Goal: Complete application form: Complete application form

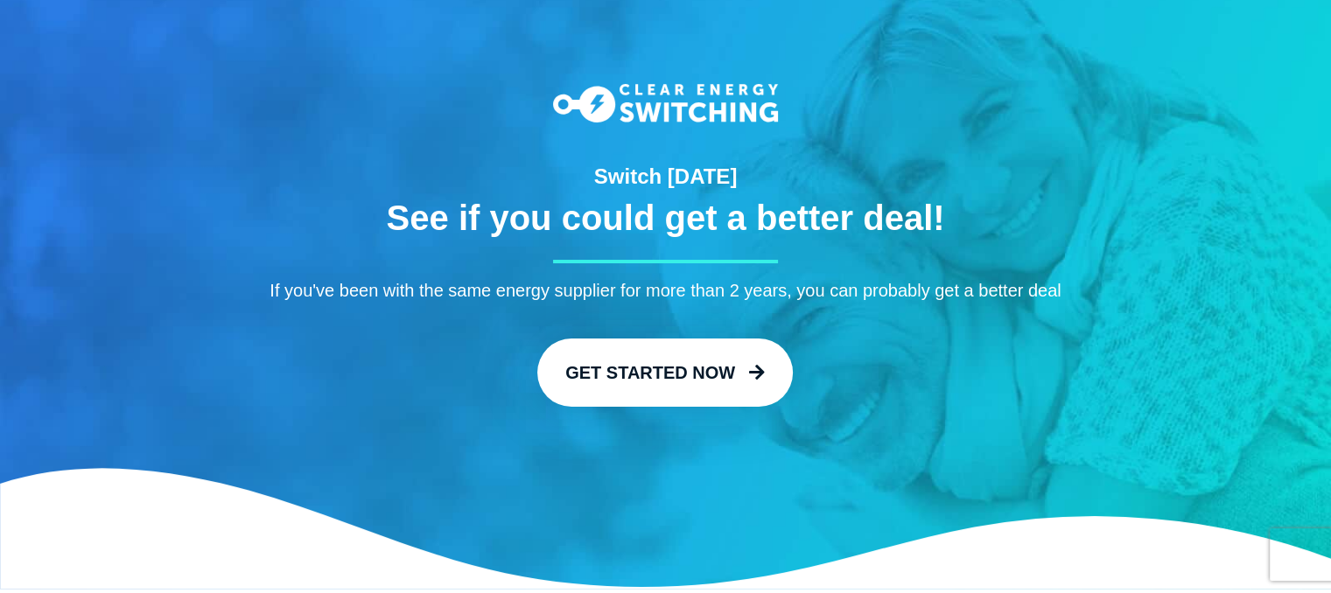
click at [721, 337] on div "Get Started Now" at bounding box center [665, 366] width 898 height 82
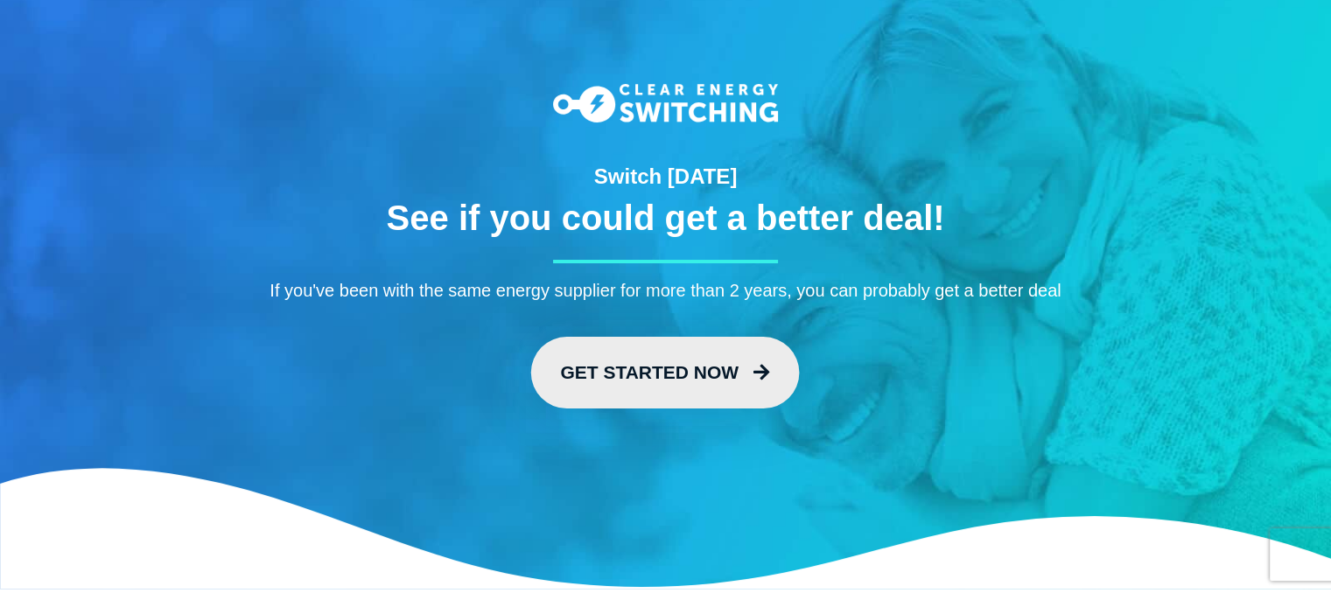
click at [708, 360] on link "Get Started Now" at bounding box center [665, 373] width 269 height 72
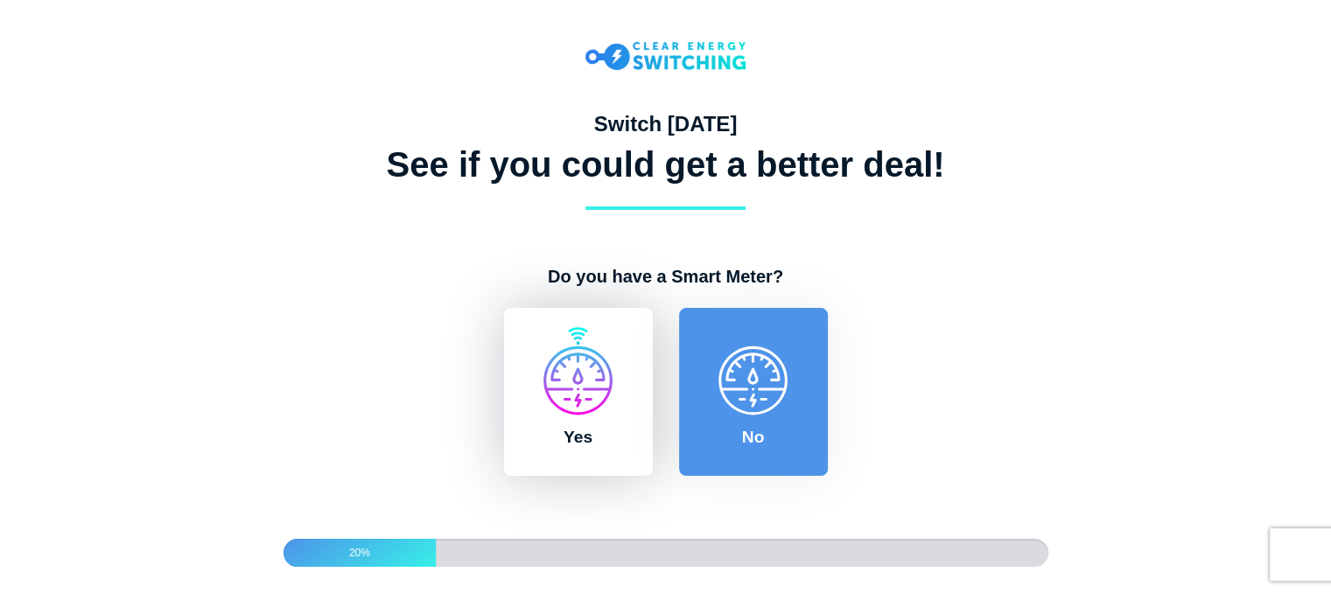
click at [592, 425] on label "Yes" at bounding box center [578, 392] width 149 height 168
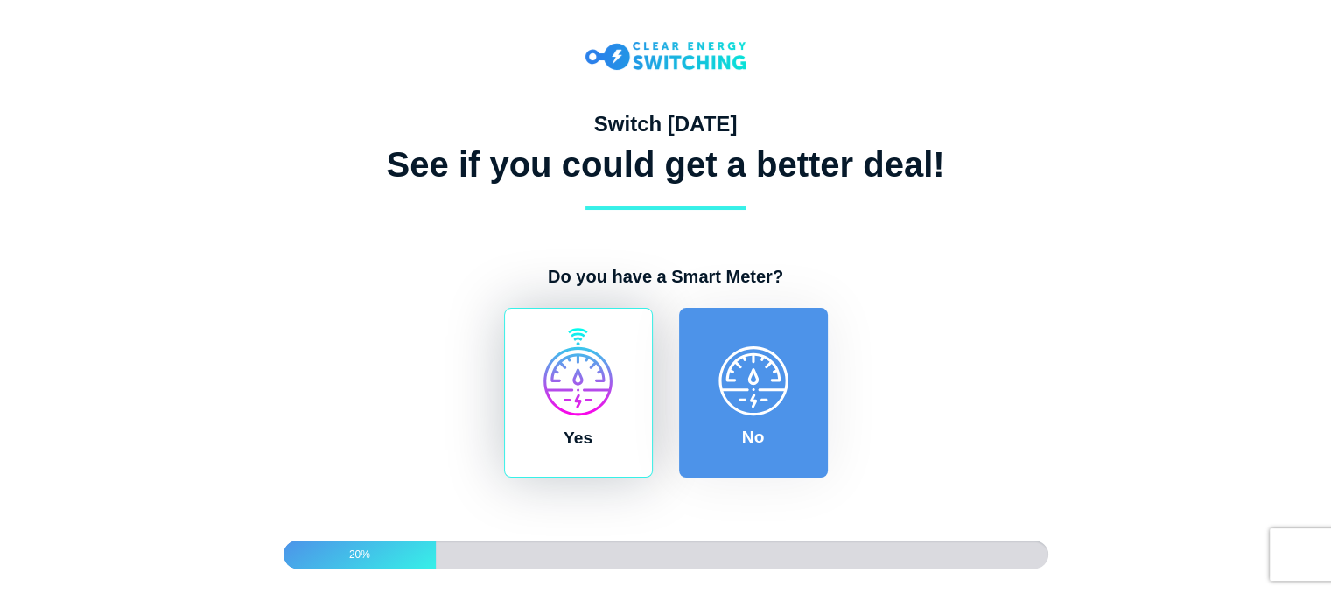
click at [505, 326] on input "Yes" at bounding box center [498, 317] width 14 height 18
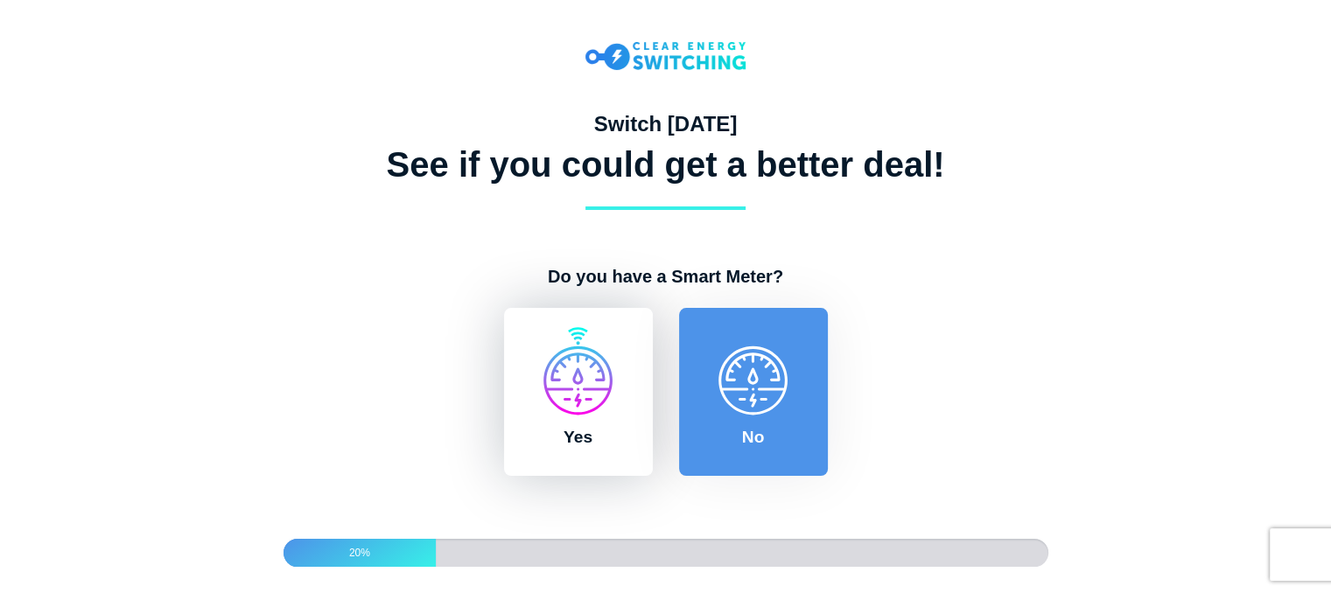
radio input "true"
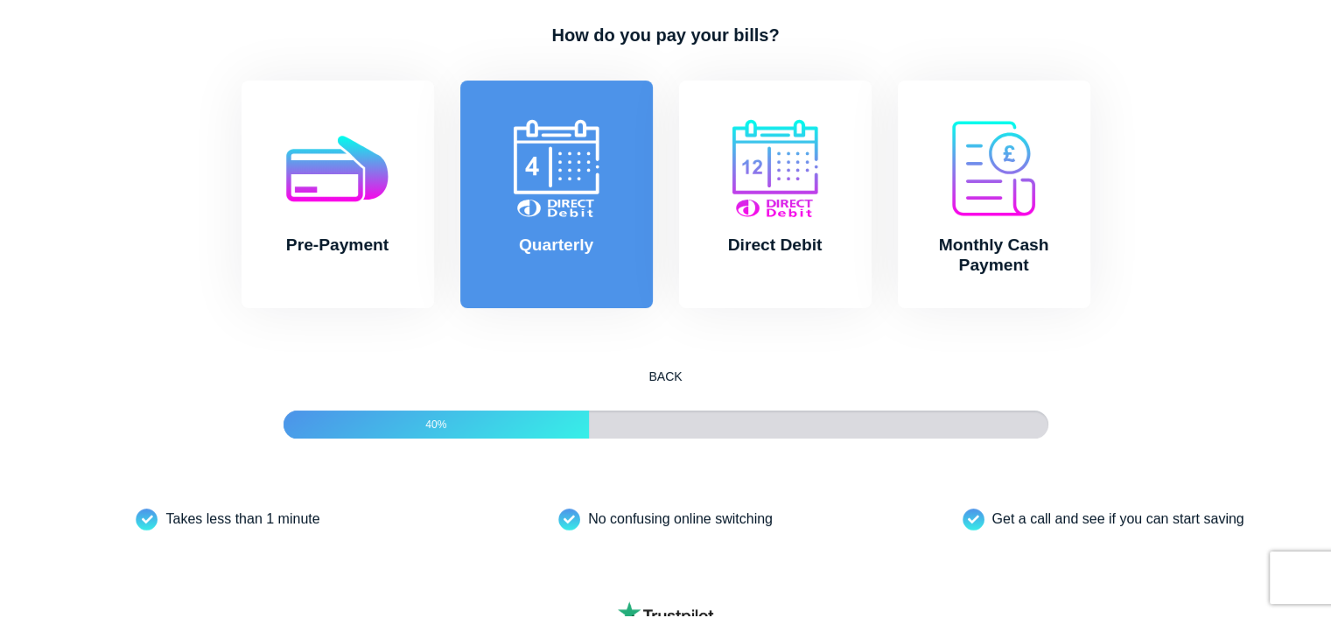
scroll to position [273, 0]
